Goal: Information Seeking & Learning: Learn about a topic

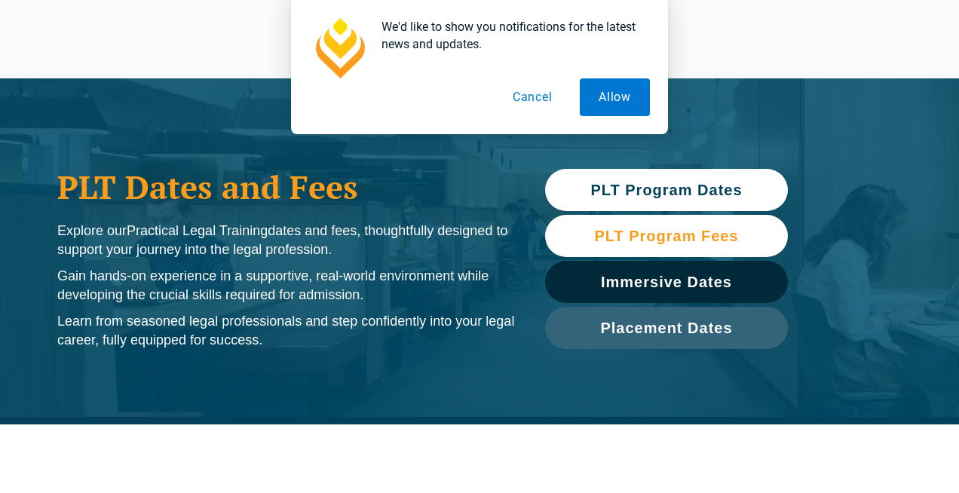
click at [621, 233] on span "PLT Program Fees" at bounding box center [666, 236] width 144 height 15
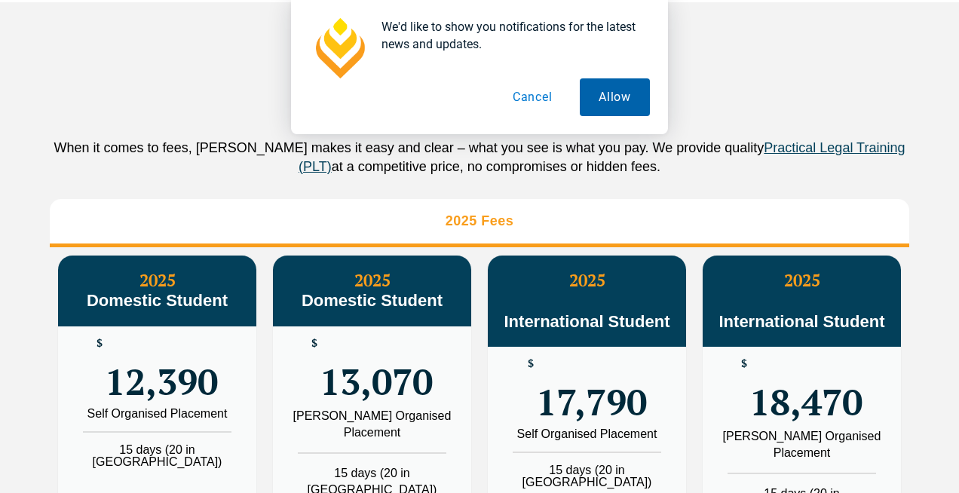
scroll to position [1635, 0]
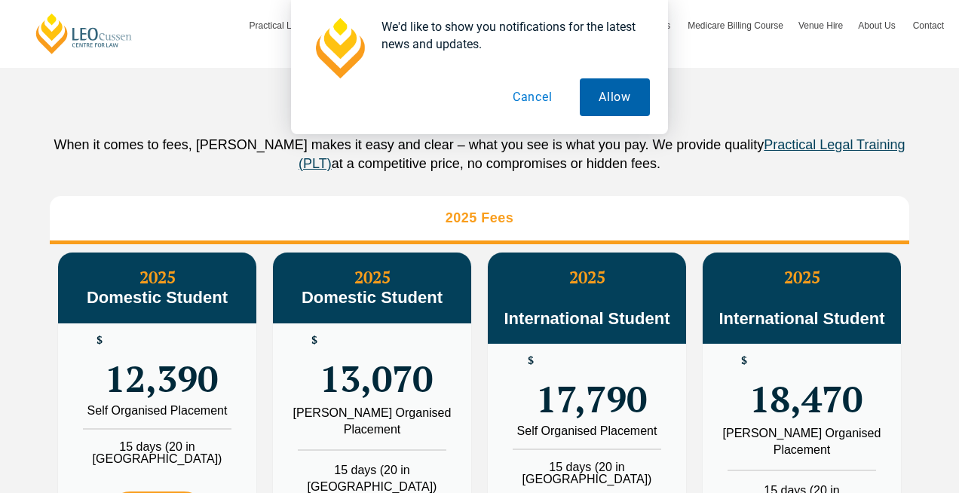
click at [617, 102] on button "Allow" at bounding box center [615, 97] width 70 height 38
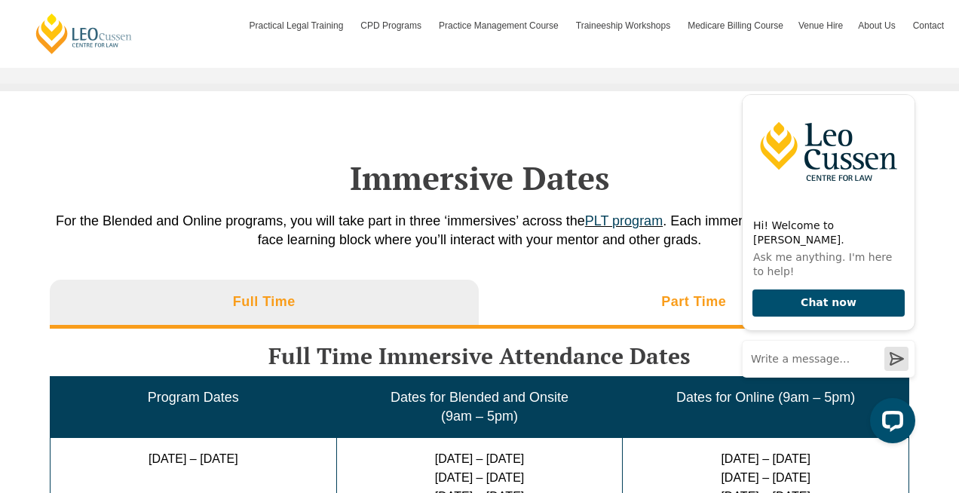
scroll to position [2243, 0]
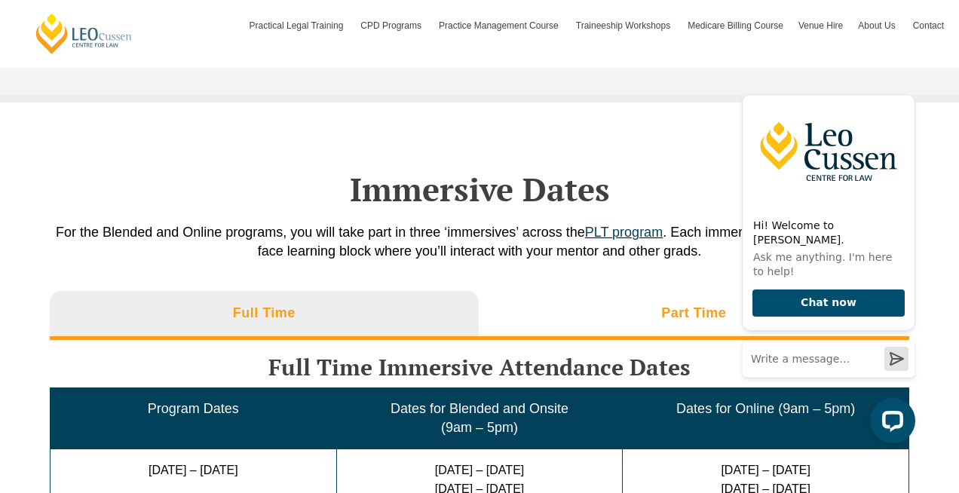
click at [667, 305] on h3 "Part Time" at bounding box center [693, 313] width 65 height 17
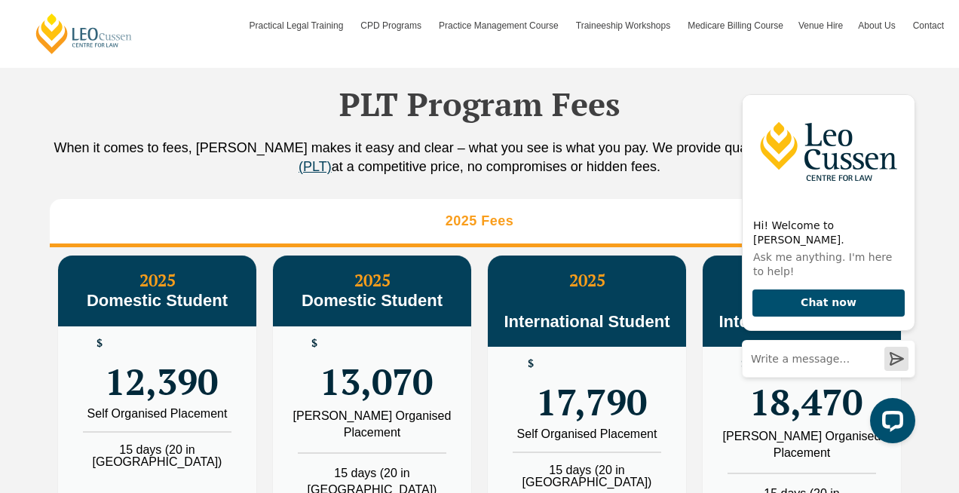
scroll to position [1654, 0]
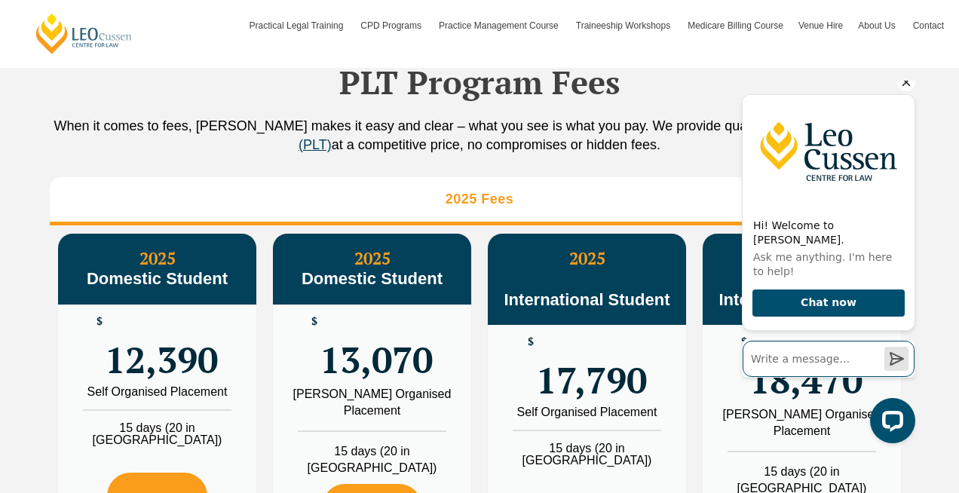
click at [819, 368] on input "Write a message…" at bounding box center [829, 359] width 172 height 36
type input "hi does domestic student includes Permanent residence(not citizen)"
click button "Send a message" at bounding box center [897, 359] width 24 height 24
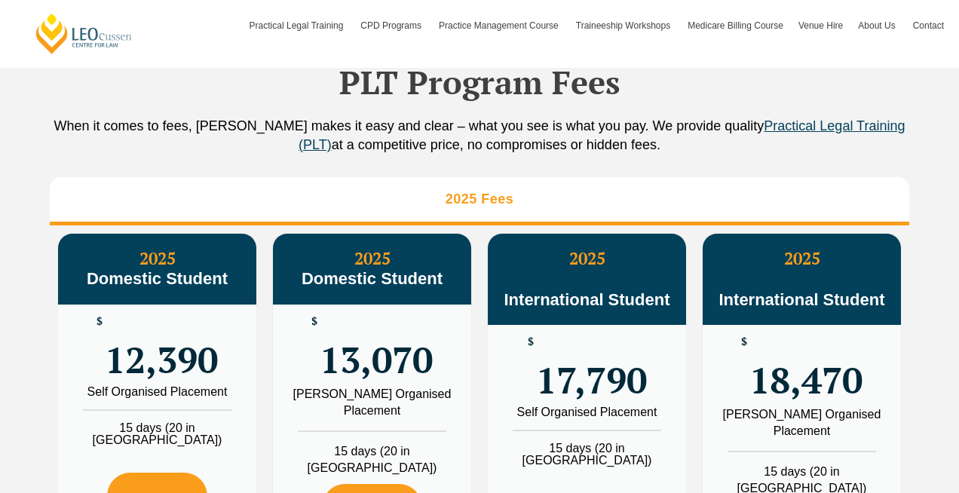
click at [714, 85] on h2 "PLT Program Fees" at bounding box center [480, 82] width 860 height 38
click at [707, 93] on h2 "PLT Program Fees" at bounding box center [480, 82] width 860 height 38
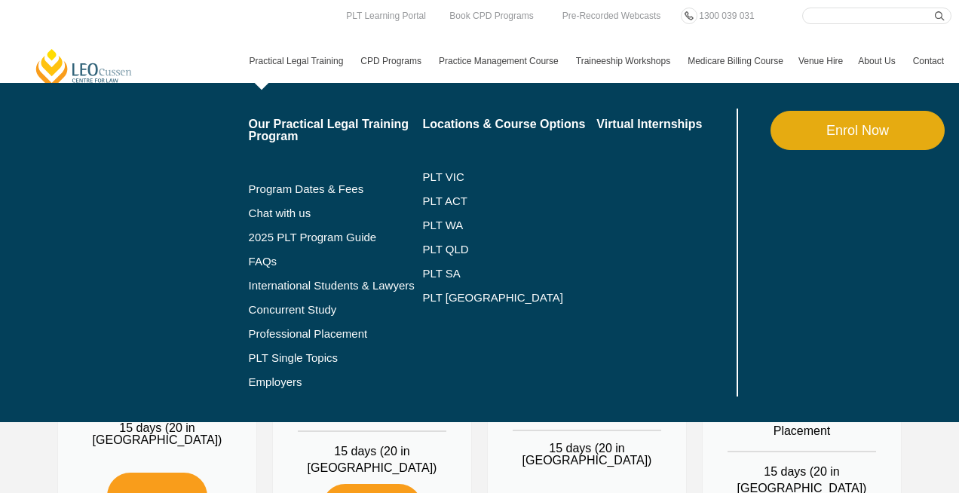
click at [311, 60] on link "Practical Legal Training" at bounding box center [298, 61] width 112 height 44
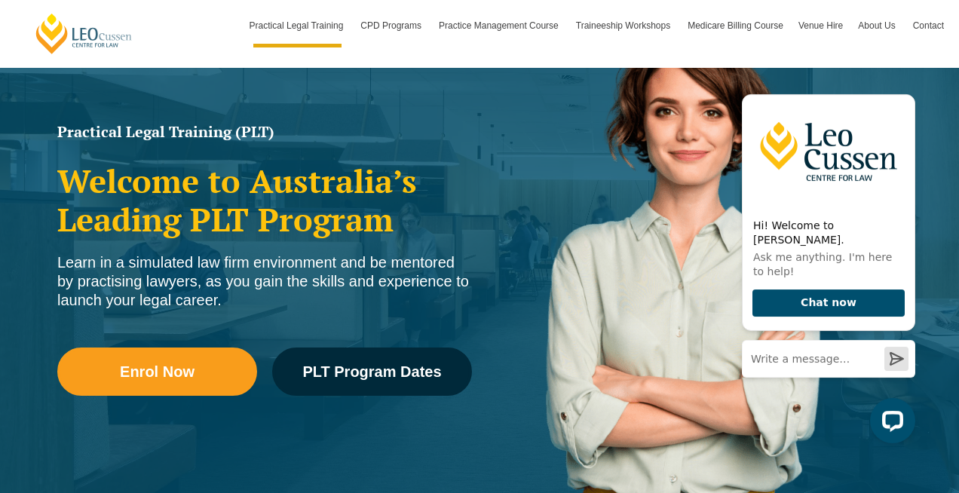
scroll to position [176, 0]
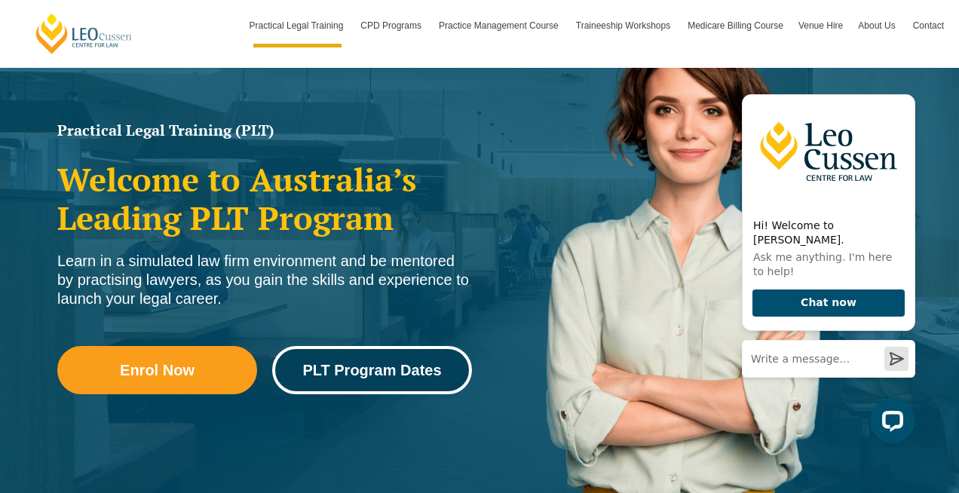
click at [369, 381] on link "PLT Program Dates" at bounding box center [372, 370] width 200 height 48
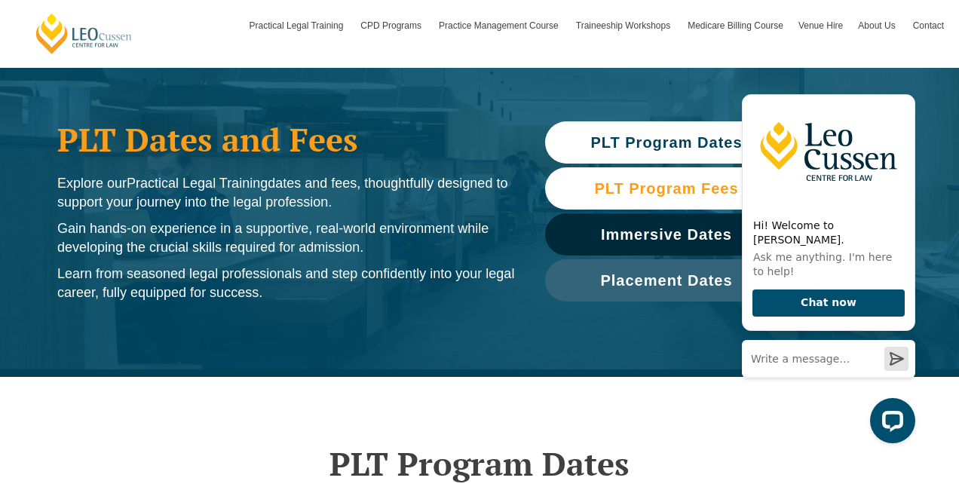
click at [643, 195] on span "PLT Program Fees" at bounding box center [666, 188] width 144 height 15
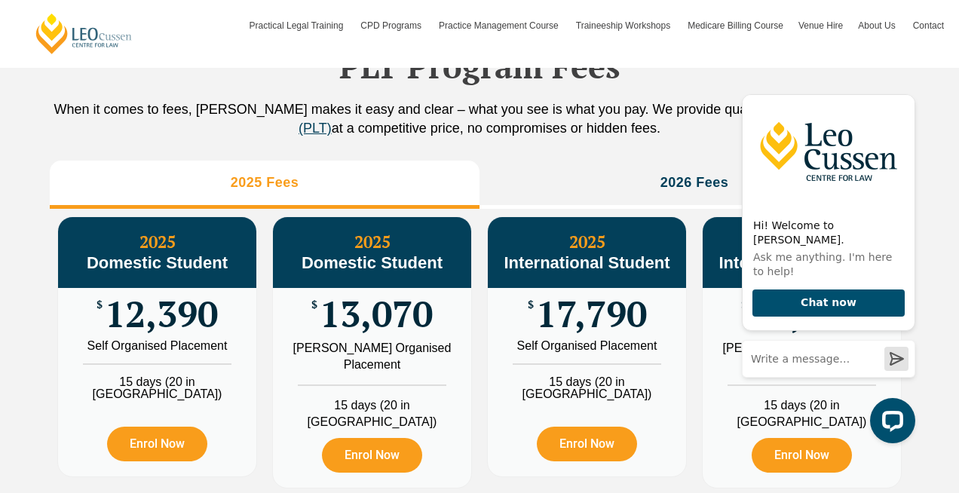
scroll to position [1679, 0]
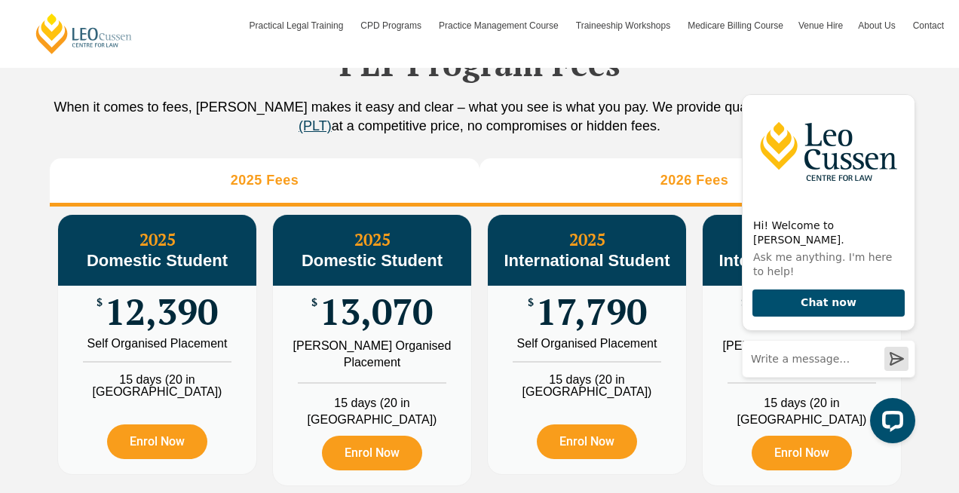
click at [644, 207] on li "2026 Fees" at bounding box center [695, 182] width 430 height 48
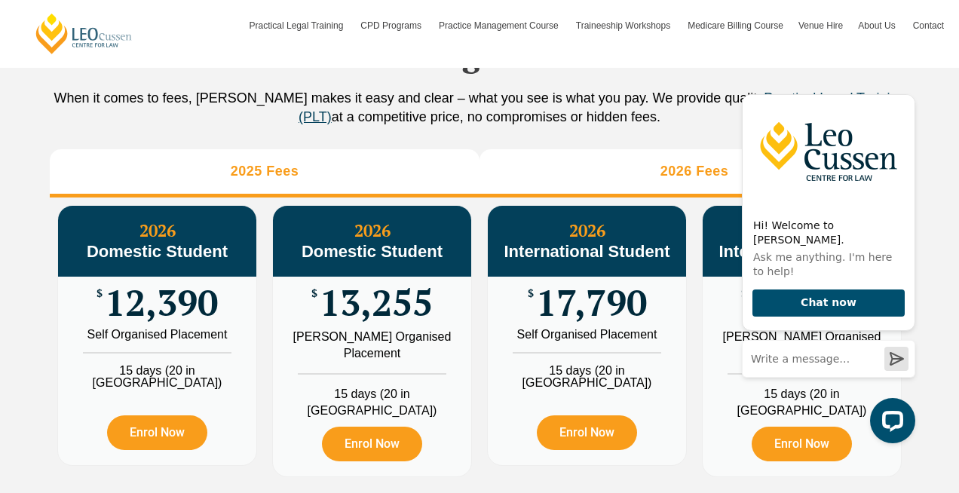
scroll to position [1695, 0]
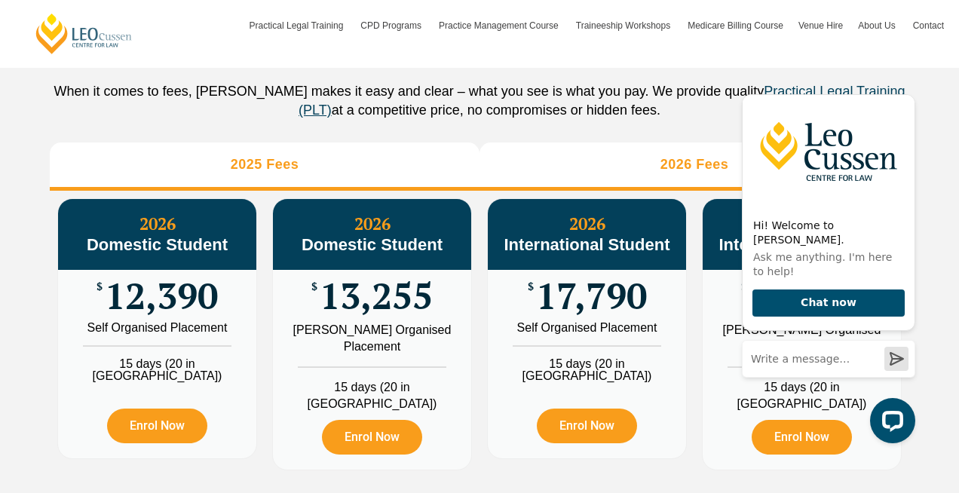
click at [396, 191] on li "2025 Fees" at bounding box center [265, 167] width 430 height 48
click at [635, 191] on li "2026 Fees" at bounding box center [695, 167] width 430 height 48
click at [360, 191] on li "2025 Fees" at bounding box center [265, 167] width 430 height 48
click at [593, 191] on li "2026 Fees" at bounding box center [695, 167] width 430 height 48
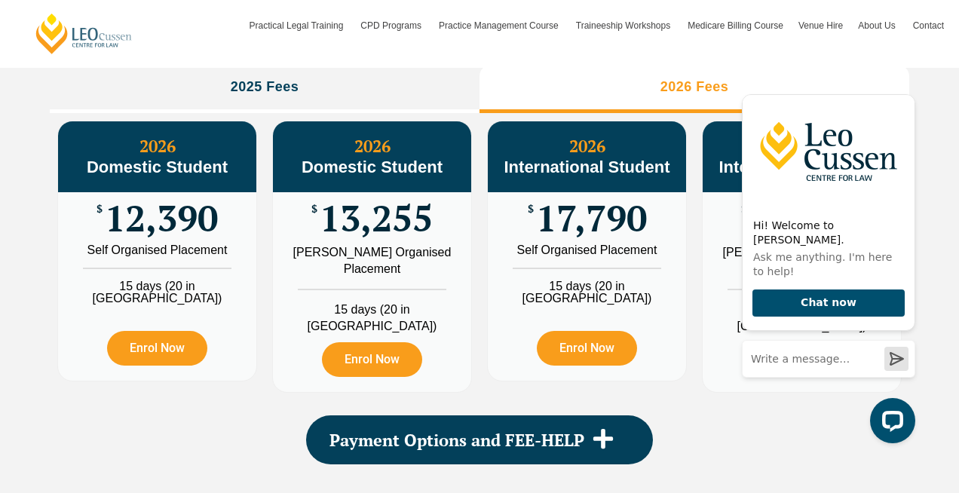
scroll to position [1756, 0]
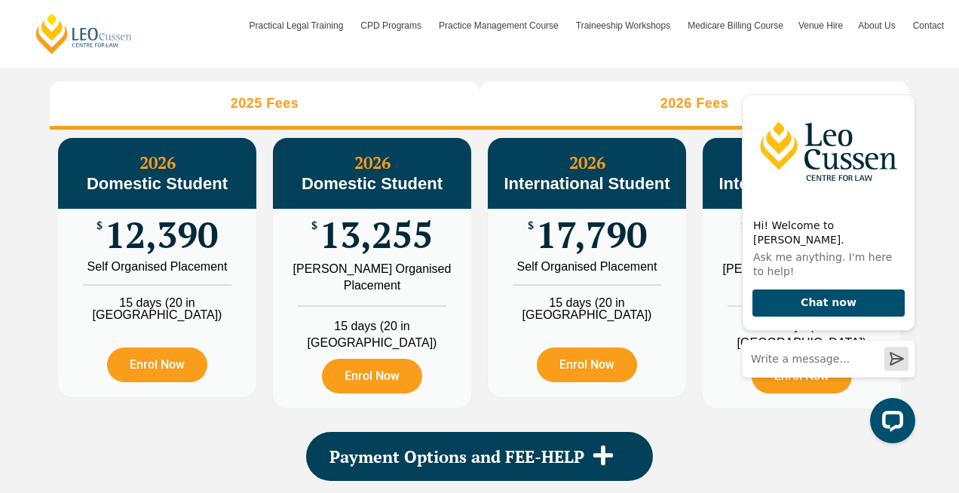
click at [336, 130] on li "2025 Fees" at bounding box center [265, 105] width 430 height 48
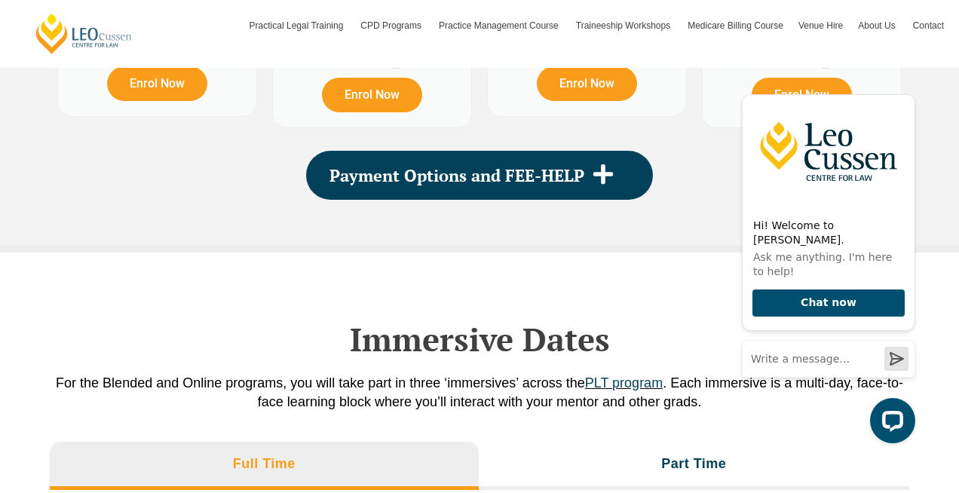
scroll to position [2041, 0]
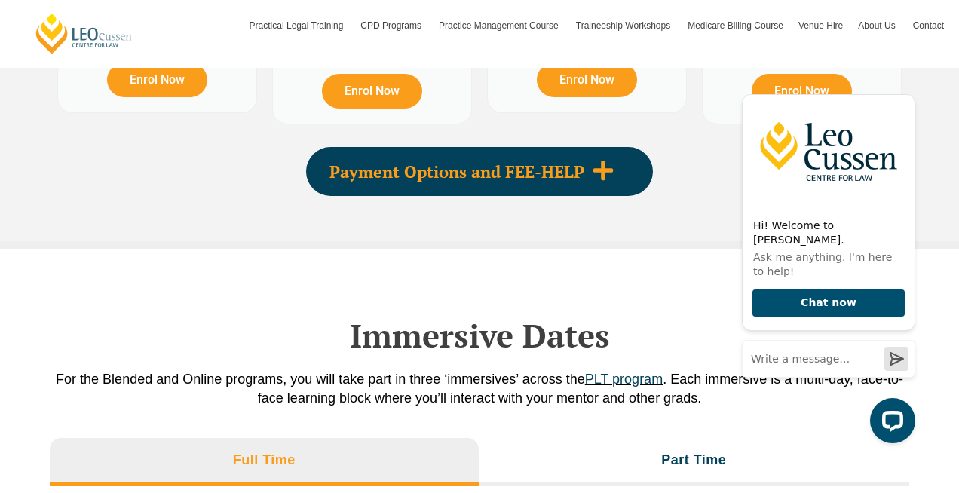
click at [444, 180] on span "Payment Options and FEE-HELP" at bounding box center [457, 172] width 255 height 17
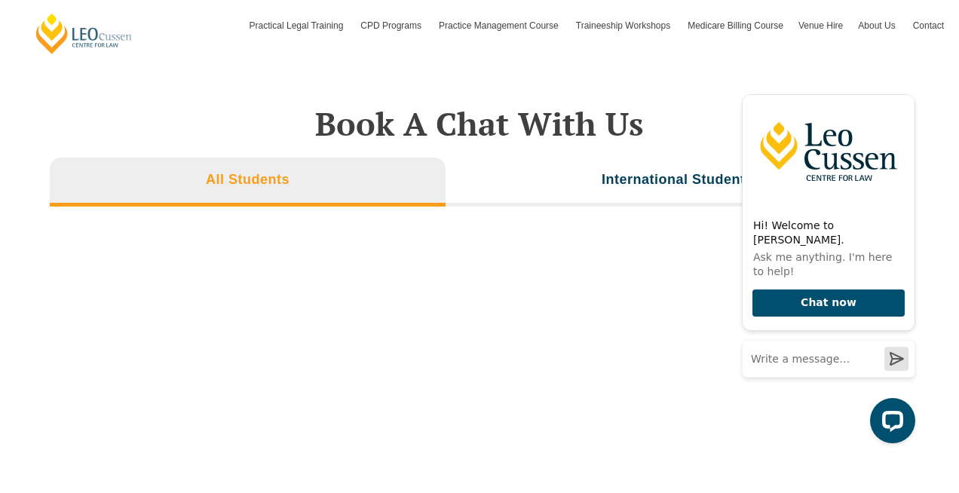
scroll to position [5312, 0]
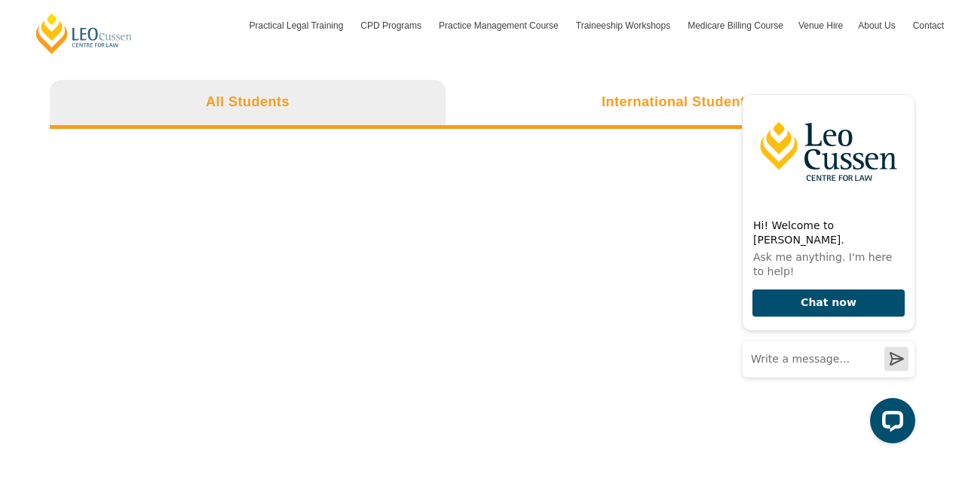
click at [607, 94] on h3 "International Students" at bounding box center [678, 102] width 152 height 17
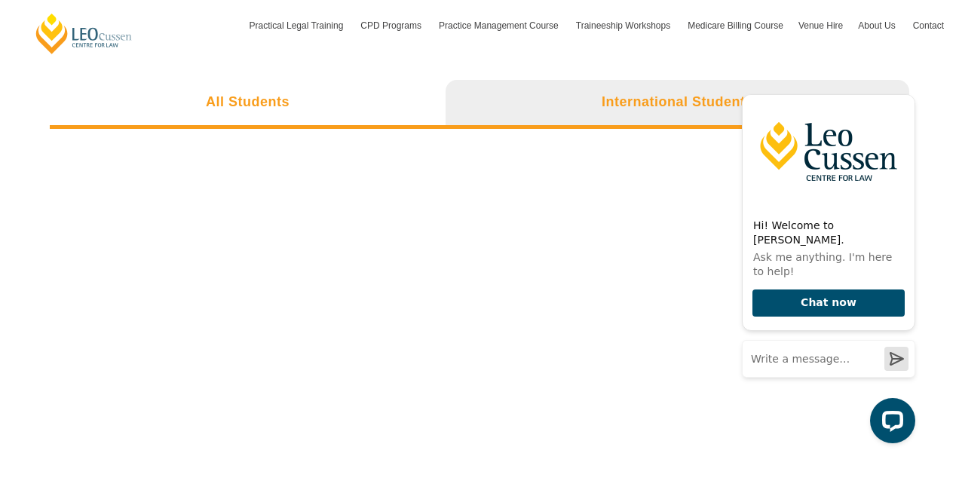
click at [329, 84] on li "All Students" at bounding box center [248, 104] width 396 height 48
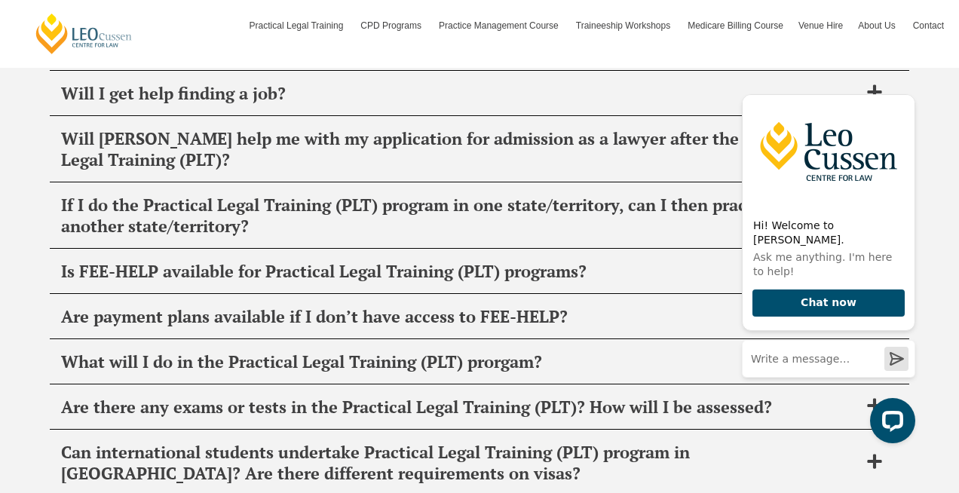
scroll to position [6386, 0]
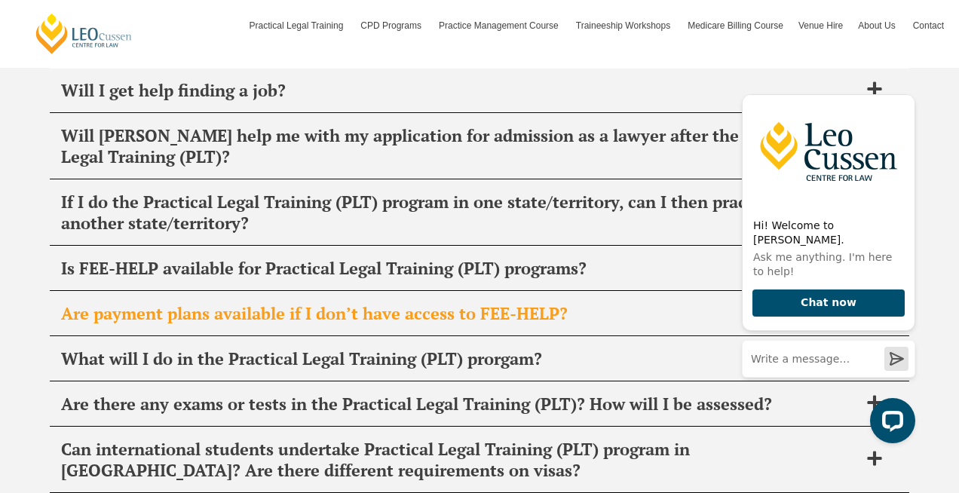
click at [301, 304] on span "Are payment plans available if I don’t have access to FEE-HELP?" at bounding box center [460, 313] width 798 height 21
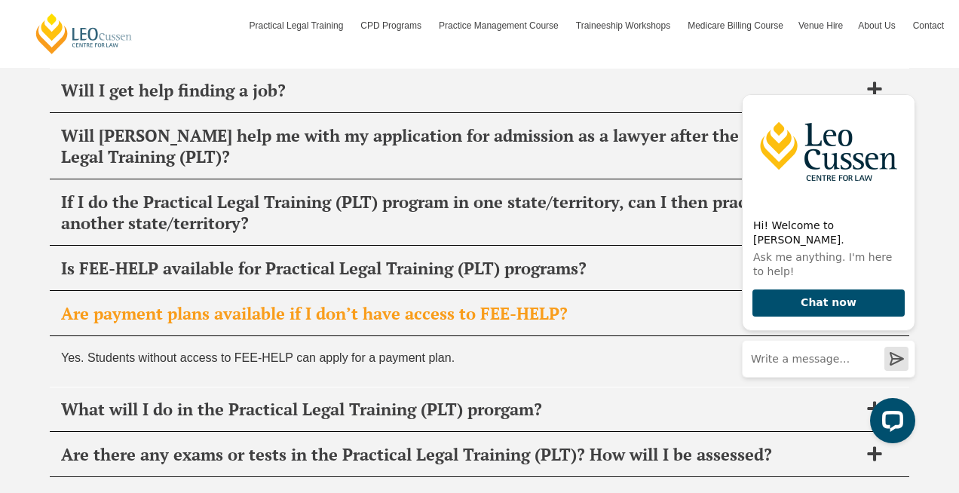
click at [300, 306] on span "Are payment plans available if I don’t have access to FEE-HELP?" at bounding box center [460, 313] width 798 height 21
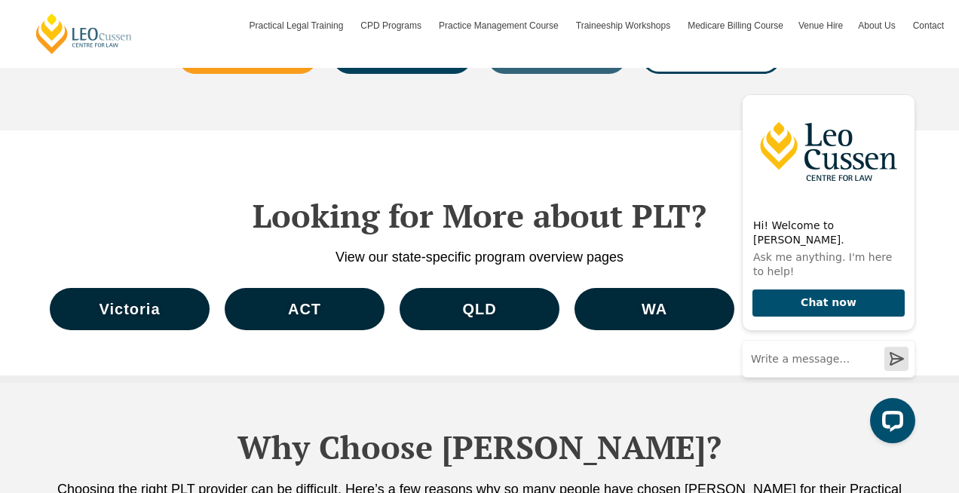
scroll to position [6998, 0]
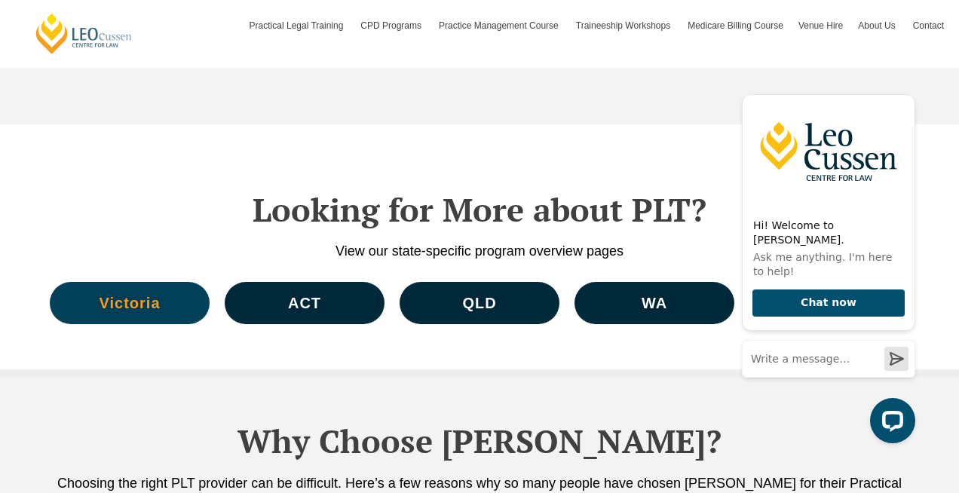
click at [130, 296] on span "Victoria" at bounding box center [130, 303] width 61 height 15
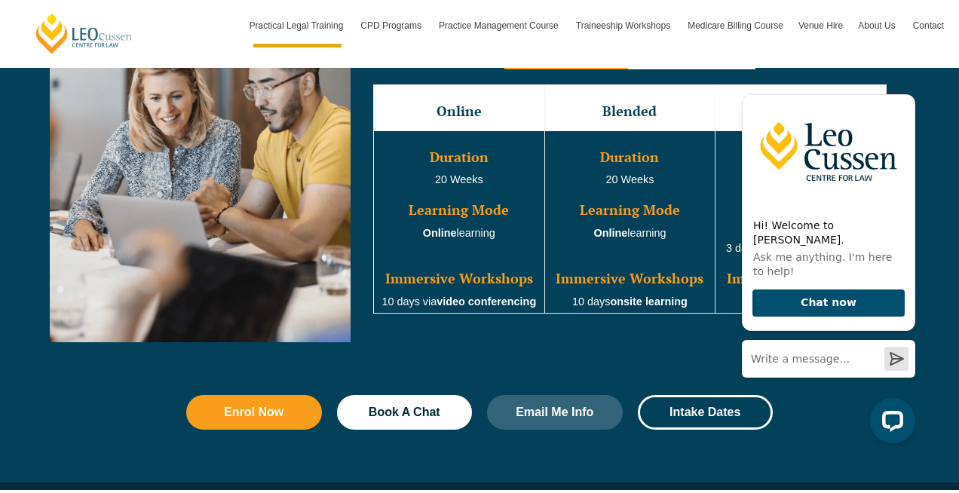
scroll to position [1476, 0]
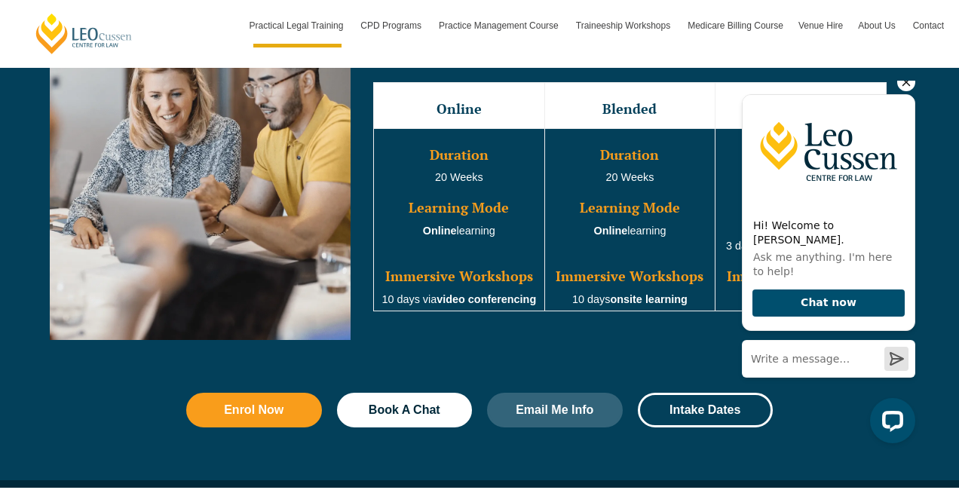
click at [903, 91] on icon "Hide greeting" at bounding box center [906, 82] width 18 height 18
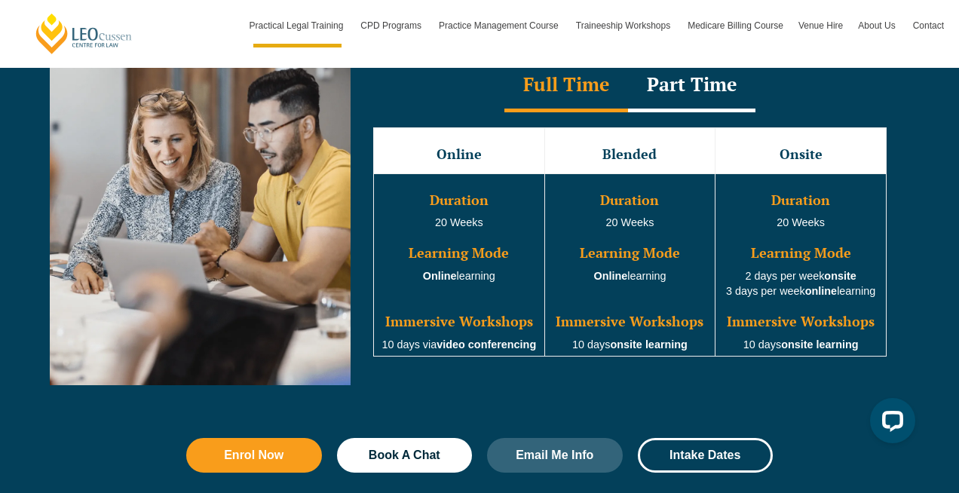
scroll to position [1421, 0]
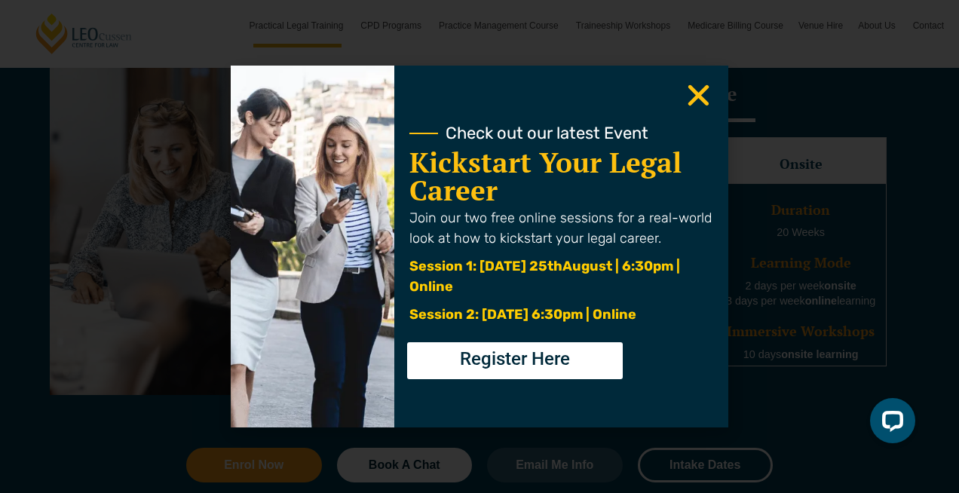
click at [692, 99] on use "Close" at bounding box center [699, 95] width 21 height 21
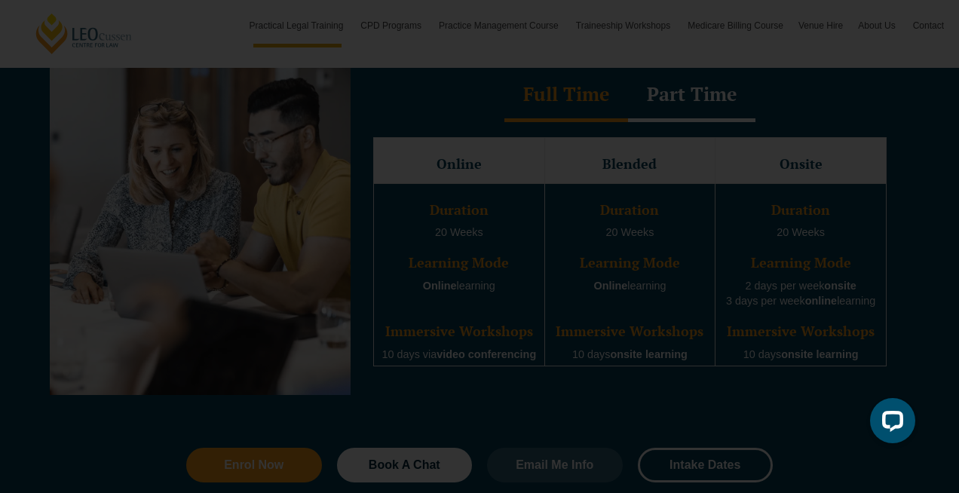
click at [706, 96] on icon "Close" at bounding box center [698, 95] width 29 height 29
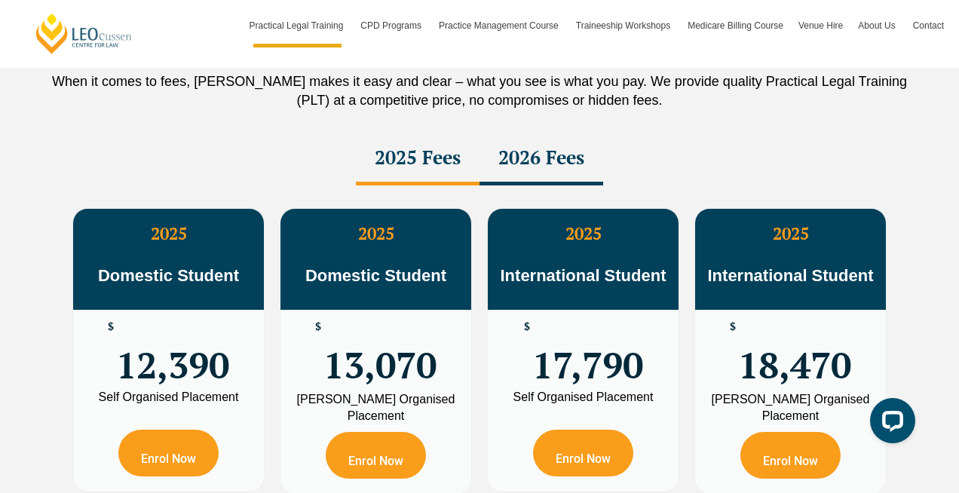
scroll to position [2675, 0]
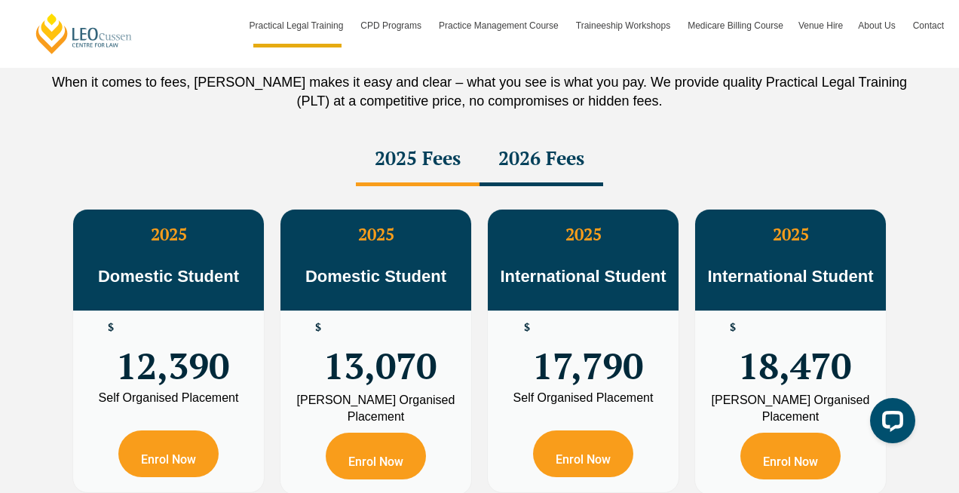
click at [569, 164] on div "2026 Fees" at bounding box center [542, 159] width 124 height 53
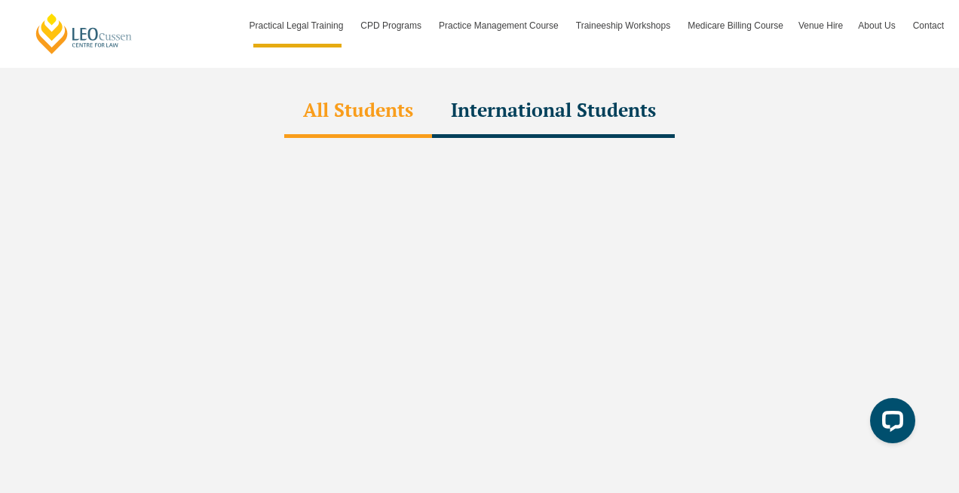
scroll to position [4615, 0]
